Goal: Information Seeking & Learning: Learn about a topic

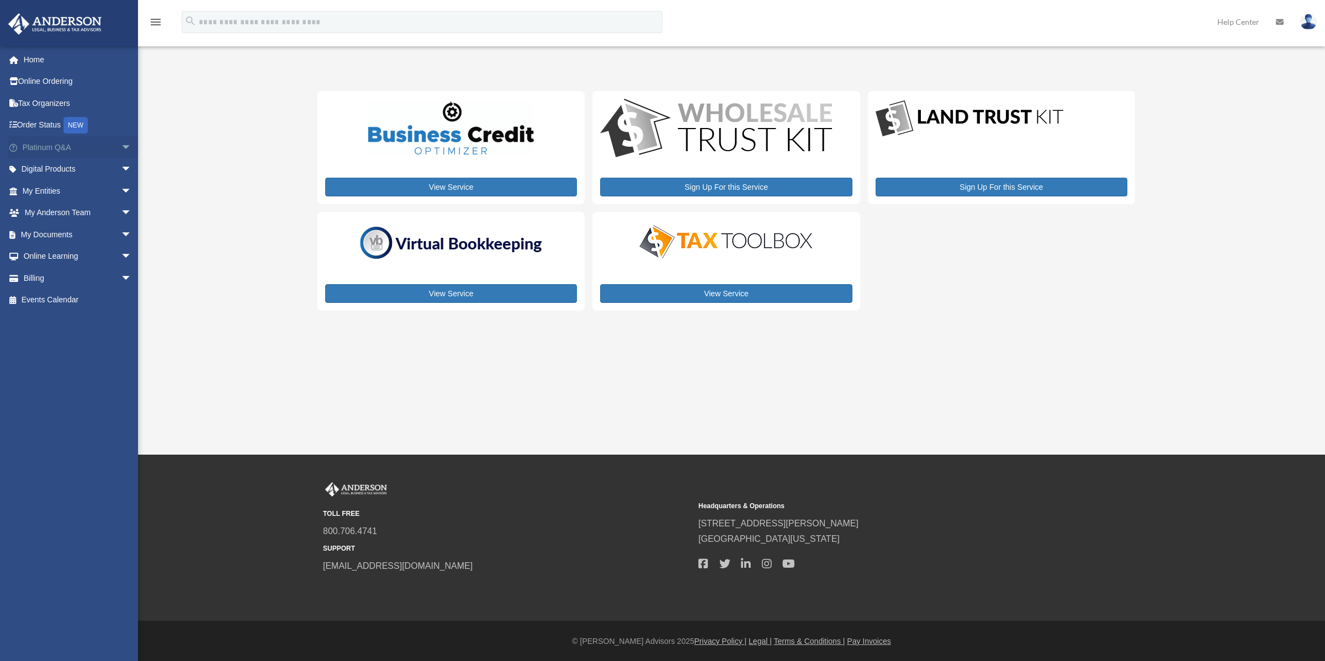
click at [97, 144] on link "Platinum Q&A arrow_drop_down" at bounding box center [78, 147] width 141 height 22
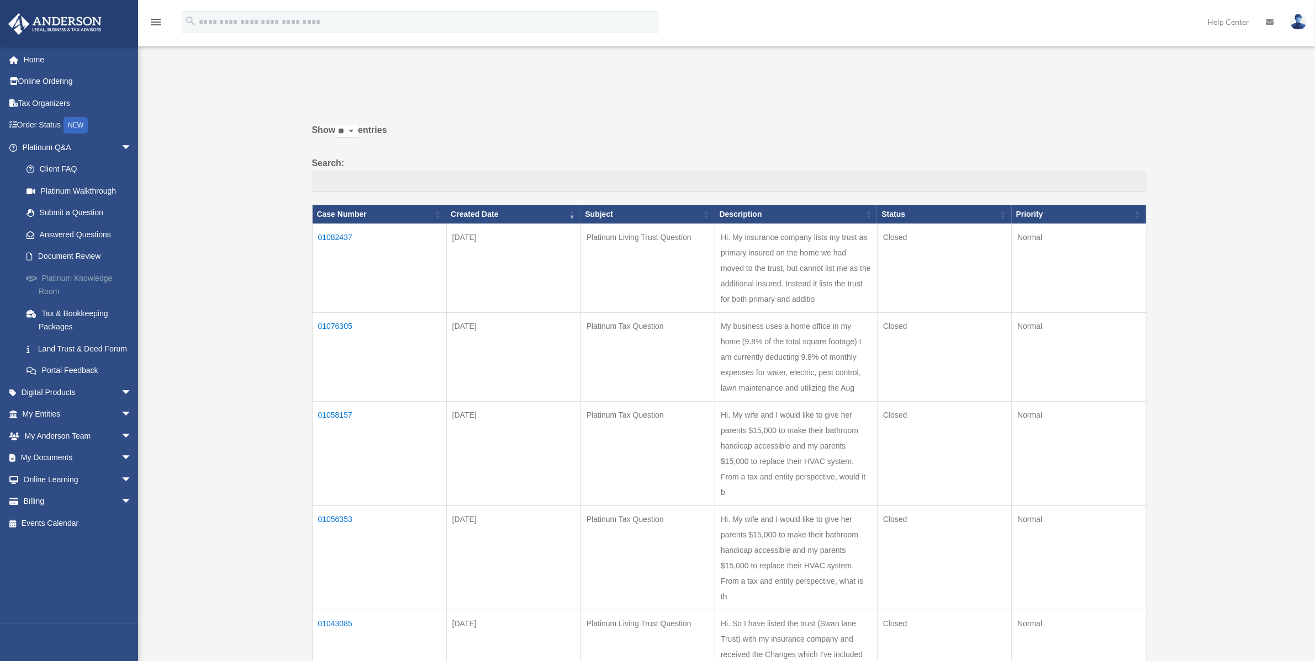
click at [94, 269] on link "Platinum Knowledge Room" at bounding box center [81, 284] width 133 height 35
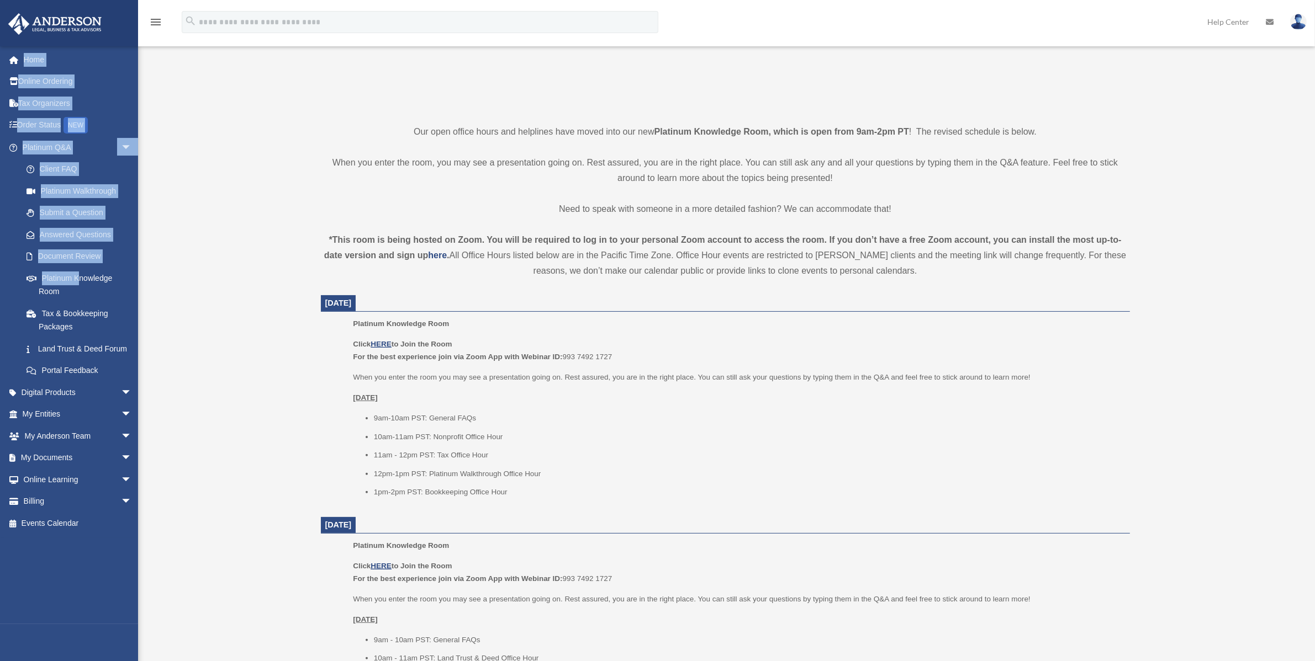
scroll to position [207, 0]
click at [384, 341] on u "HERE" at bounding box center [380, 342] width 20 height 8
